Goal: Information Seeking & Learning: Learn about a topic

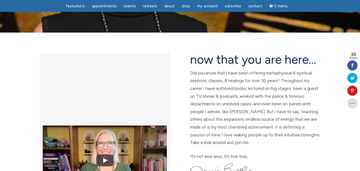
scroll to position [99, 0]
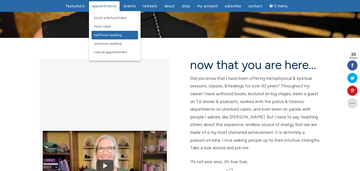
click at [119, 36] on span "Half Hour Reading" at bounding box center [108, 35] width 28 height 4
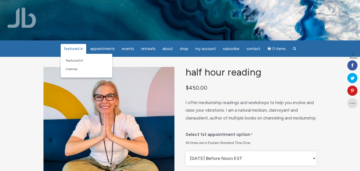
click at [70, 49] on span "featured in" at bounding box center [73, 48] width 19 height 5
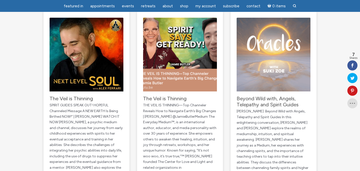
scroll to position [66, 0]
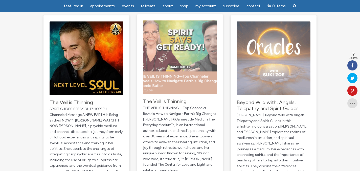
click at [169, 79] on img "main" at bounding box center [180, 57] width 74 height 74
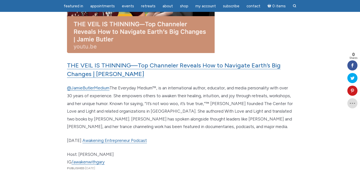
scroll to position [148, 0]
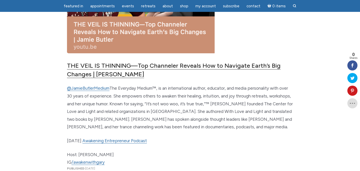
click at [130, 64] on link "THE VEIL IS THINNING—Top Channeler Reveals How to Navigate Earth’s Big Changes …" at bounding box center [174, 70] width 214 height 16
